Goal: Transaction & Acquisition: Subscribe to service/newsletter

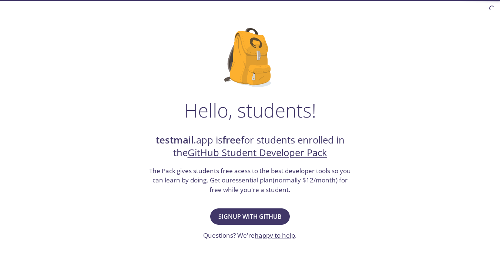
scroll to position [74, 0]
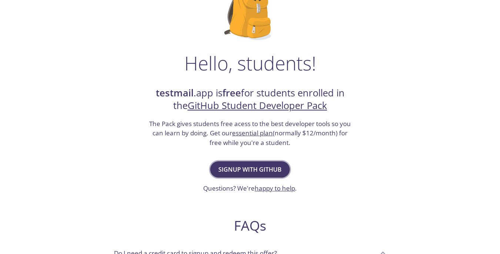
click at [248, 175] on button "Signup with GitHub" at bounding box center [250, 169] width 80 height 16
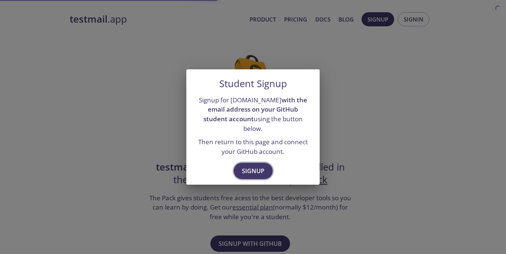
click at [252, 166] on span "Signup" at bounding box center [253, 170] width 23 height 10
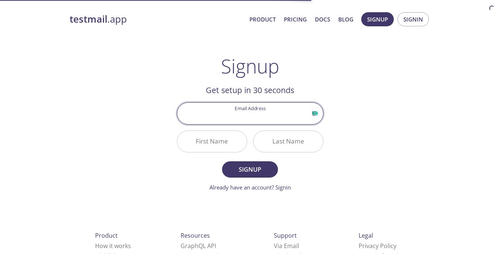
click at [252, 107] on input "Email Address" at bounding box center [250, 113] width 146 height 21
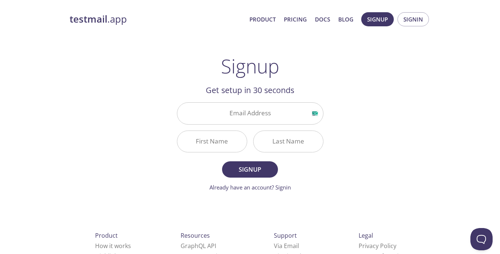
click at [258, 87] on h2 "Get setup in 30 seconds" at bounding box center [250, 90] width 147 height 13
click at [275, 115] on input "Email Address" at bounding box center [250, 113] width 146 height 21
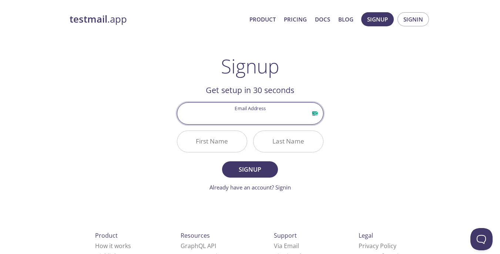
click at [352, 77] on div "testmail .app Product Pricing Docs Blog Signup Signin Signup Get setup in 30 se…" at bounding box center [250, 177] width 379 height 340
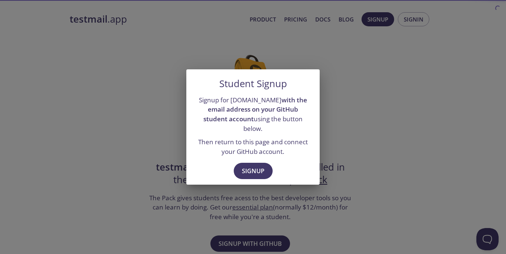
click at [369, 110] on div "Student Signup Signup for testmail.app with the email address on your GitHub st…" at bounding box center [253, 127] width 506 height 254
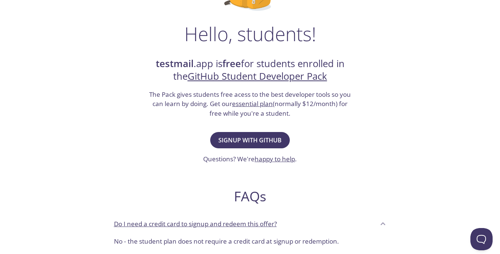
scroll to position [111, 0]
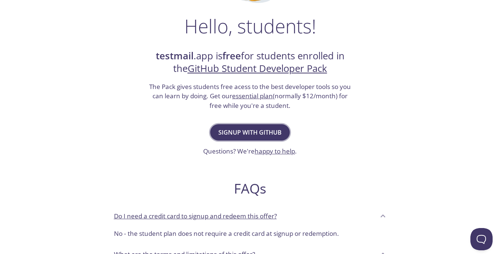
click at [258, 129] on span "Signup with GitHub" at bounding box center [249, 132] width 63 height 10
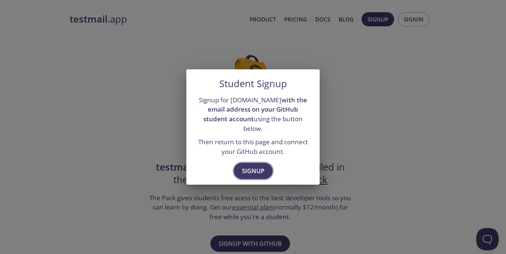
click at [248, 165] on span "Signup" at bounding box center [253, 170] width 23 height 10
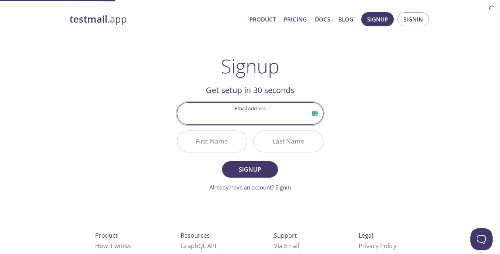
click at [250, 122] on input "Email Address" at bounding box center [250, 113] width 146 height 21
type input "tdemotech@gmail.com"
drag, startPoint x: 287, startPoint y: 120, endPoint x: 174, endPoint y: 122, distance: 112.9
click at [174, 122] on div "Email Address tdemotech@gmail.com" at bounding box center [250, 113] width 152 height 28
click at [256, 117] on input "Email Address" at bounding box center [250, 113] width 146 height 21
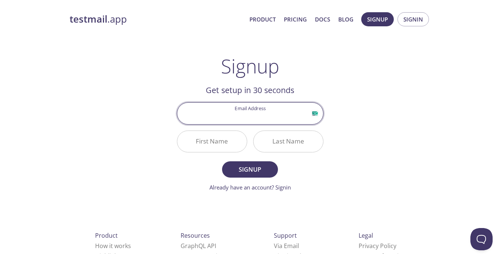
type input "[EMAIL_ADDRESS][DOMAIN_NAME]"
click at [212, 140] on input "First Name" at bounding box center [212, 141] width 70 height 21
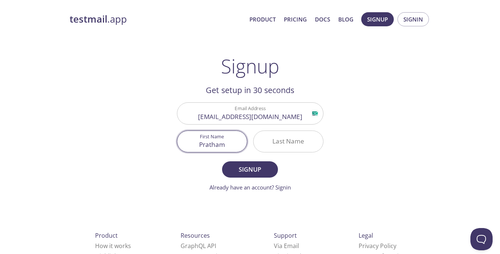
type input "Pratham"
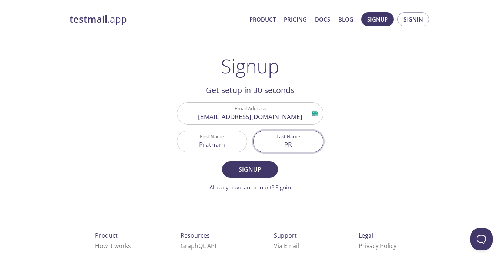
type input "P"
type input "Shinde"
click at [273, 179] on form "Email Address prathamshinde2137@gmail.com First Name Pratham Last Name Shinde S…" at bounding box center [250, 146] width 147 height 89
click at [266, 174] on span "Signup" at bounding box center [249, 169] width 39 height 10
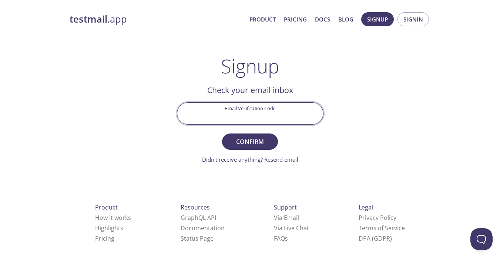
click at [252, 114] on input "Email Verification Code" at bounding box center [250, 113] width 146 height 21
paste input "36N5HZU"
type input "36N5HZU"
click at [254, 138] on span "Confirm" at bounding box center [249, 141] width 39 height 10
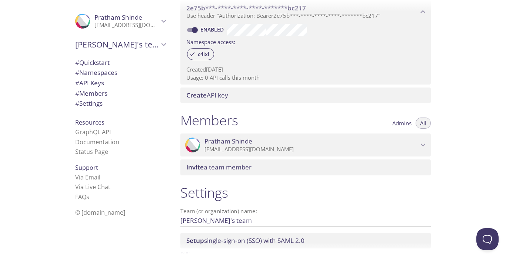
scroll to position [222, 0]
click at [201, 48] on div "c4ixl" at bounding box center [200, 53] width 27 height 12
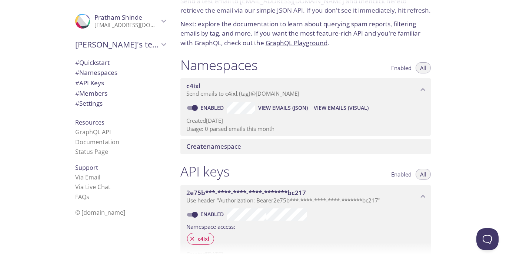
scroll to position [148, 0]
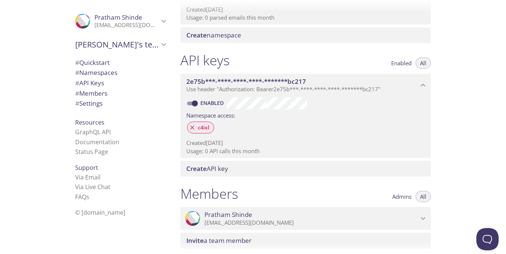
click at [197, 128] on span "c4ixl" at bounding box center [203, 127] width 20 height 7
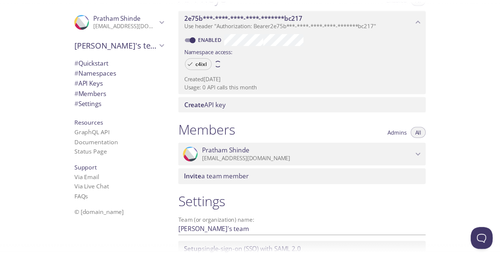
scroll to position [273, 0]
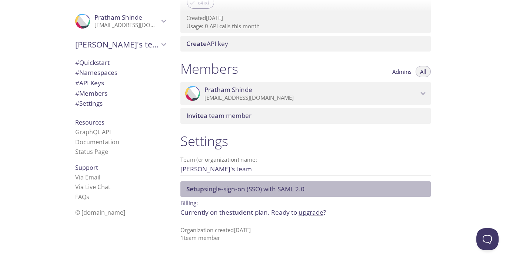
click at [262, 187] on span "Setup single-sign-on (SSO) with [PERSON_NAME] 2.0" at bounding box center [245, 188] width 118 height 9
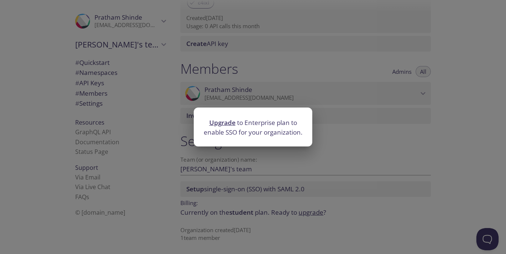
click at [358, 149] on div "Upgrade to Enterprise plan to enable SSO for your organization." at bounding box center [253, 127] width 506 height 254
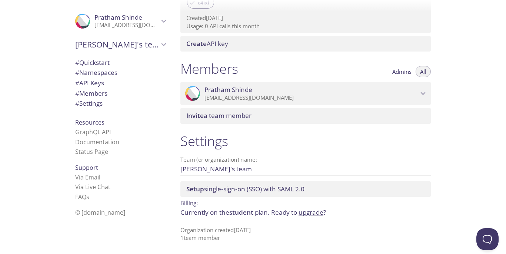
click at [195, 211] on p "Currently on the student plan. Ready to upgrade ?" at bounding box center [305, 212] width 250 height 10
drag, startPoint x: 268, startPoint y: 212, endPoint x: 300, endPoint y: 212, distance: 32.2
click at [268, 212] on p "Currently on the student plan. Ready to upgrade ?" at bounding box center [305, 212] width 250 height 10
click at [311, 212] on link "upgrade" at bounding box center [310, 212] width 25 height 9
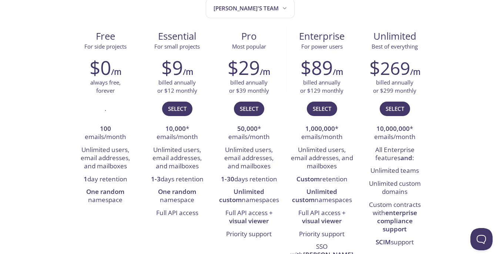
scroll to position [148, 0]
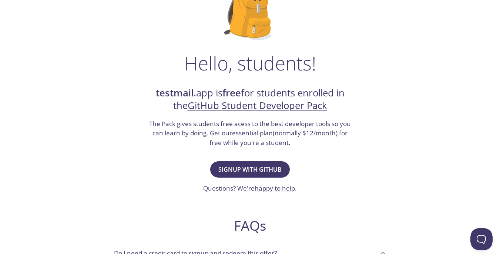
click at [262, 134] on link "essential plan" at bounding box center [252, 132] width 41 height 9
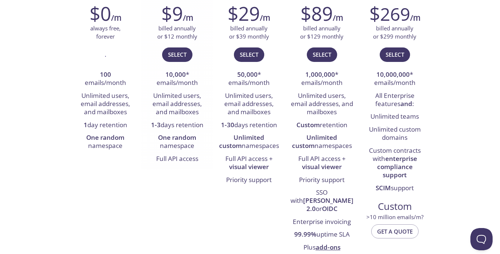
scroll to position [148, 0]
